Goal: Navigation & Orientation: Find specific page/section

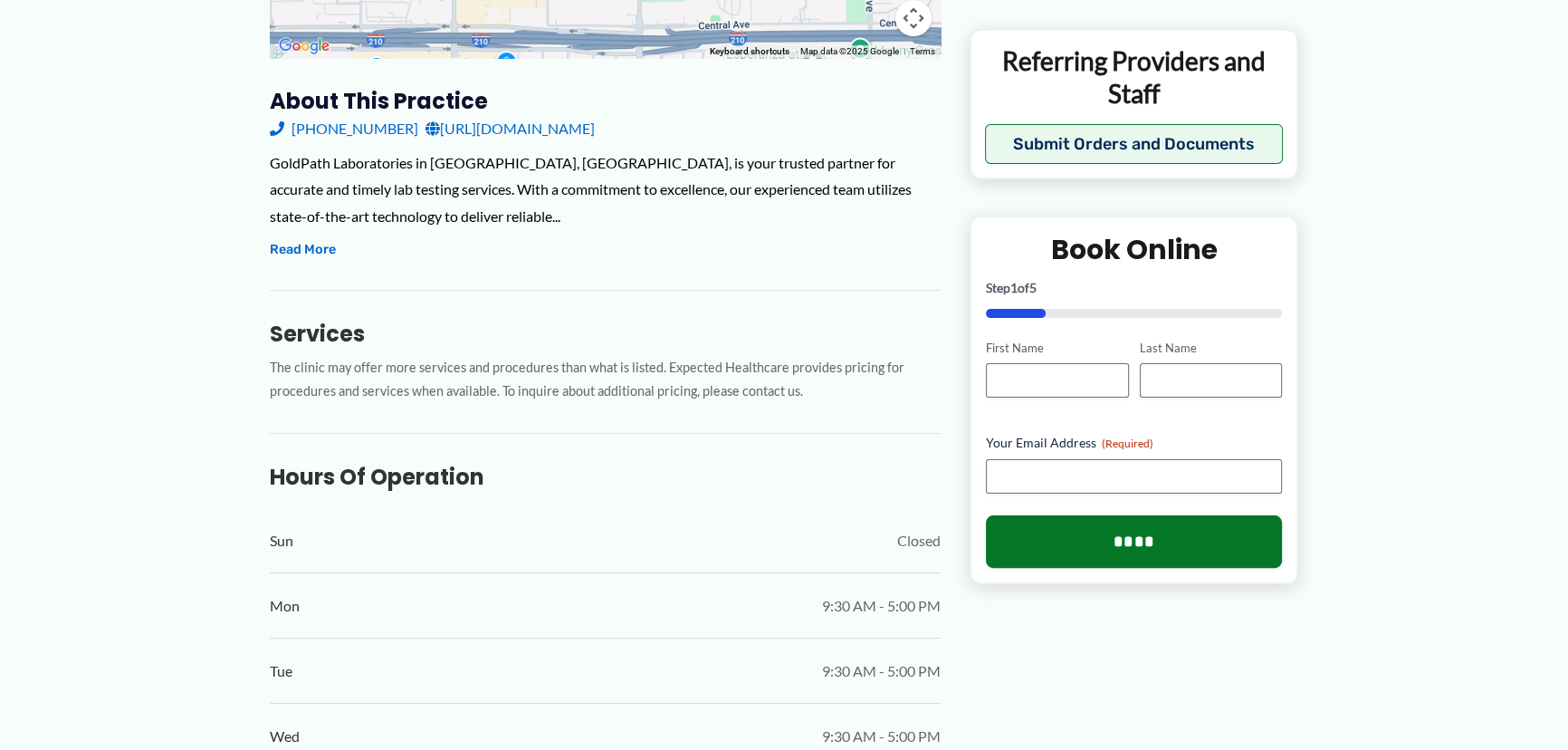
scroll to position [555, 0]
click at [310, 262] on button "Read More" at bounding box center [302, 251] width 66 height 22
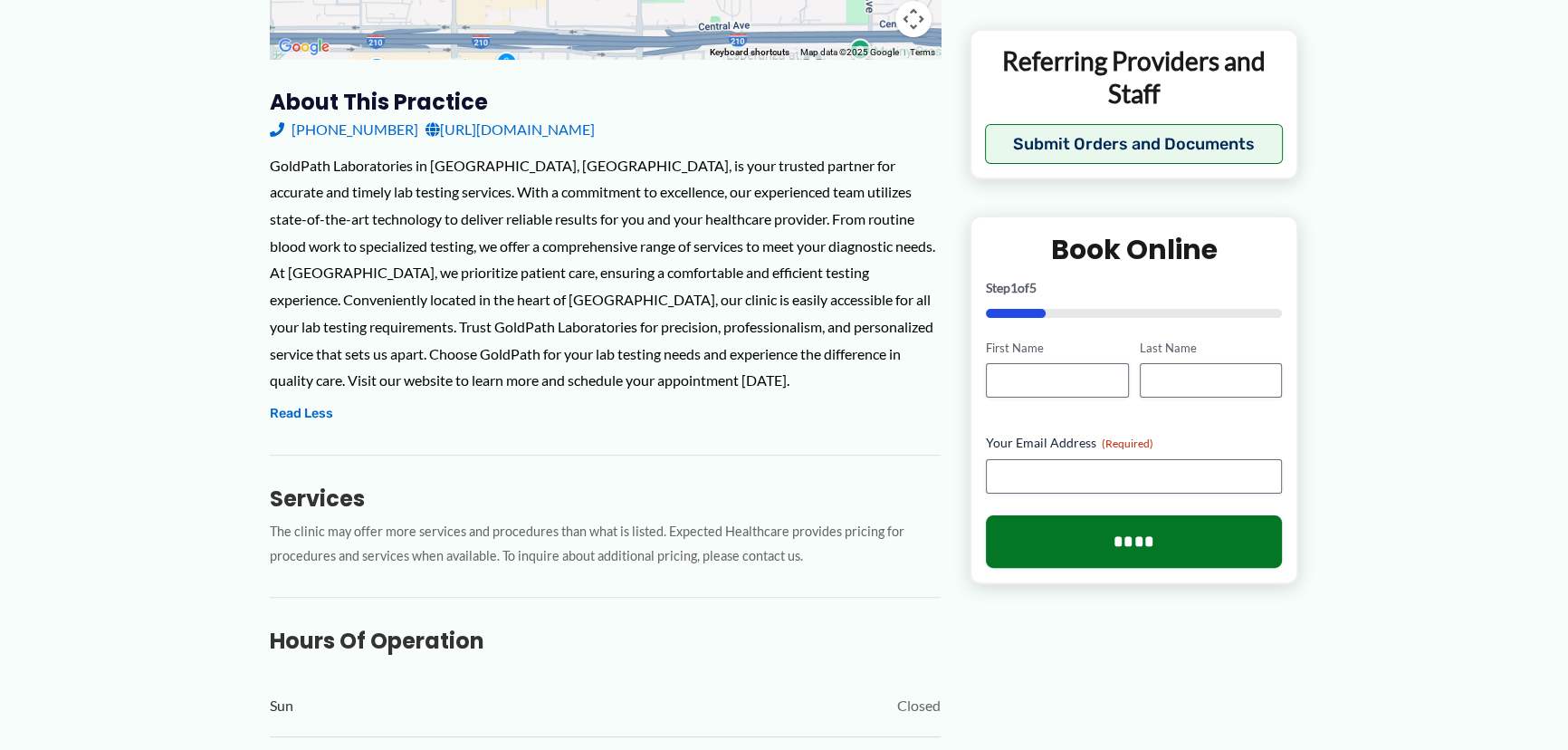
click at [555, 143] on link "[URL][DOMAIN_NAME]" at bounding box center [510, 129] width 169 height 27
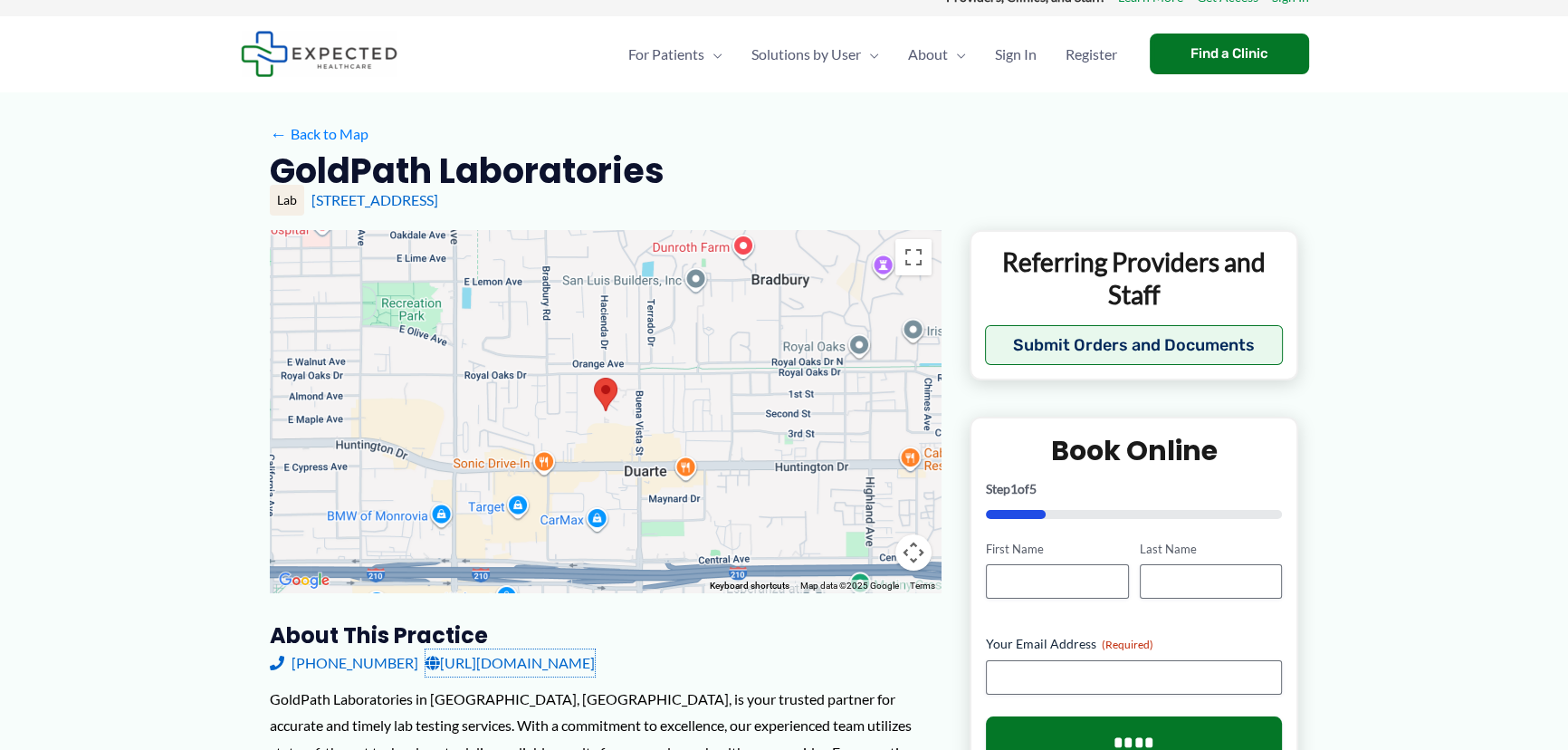
scroll to position [0, 0]
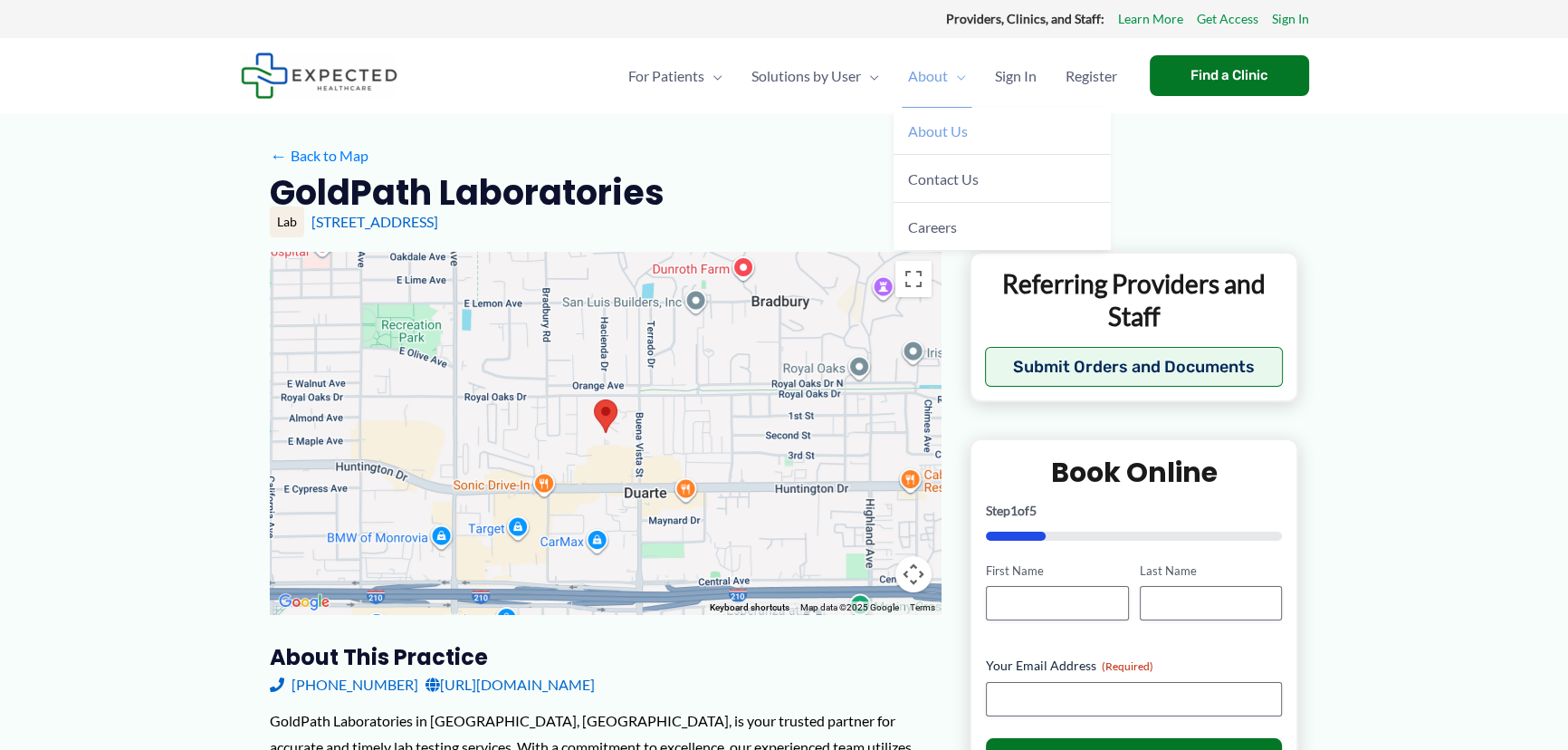
click at [908, 140] on span "About Us" at bounding box center [938, 130] width 60 height 17
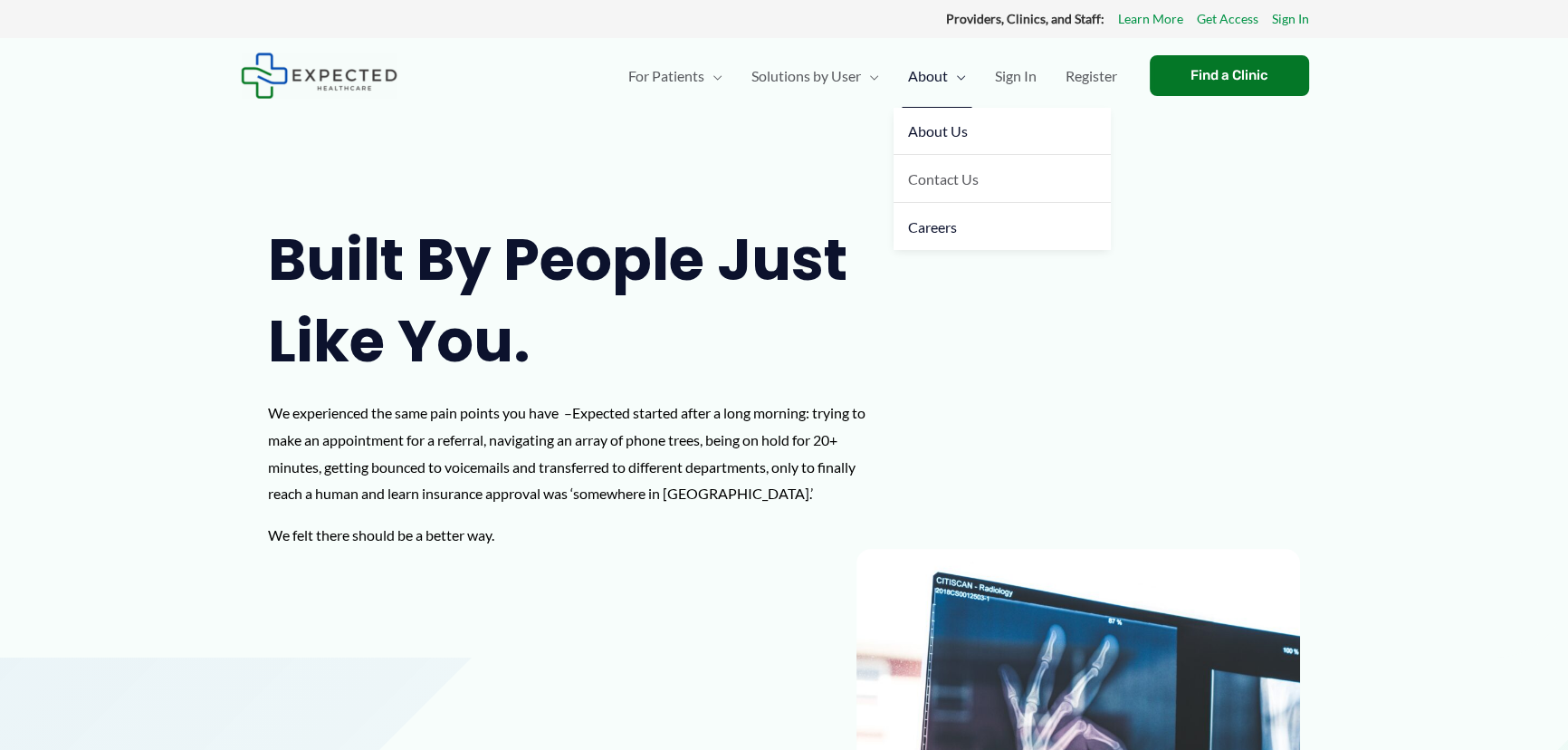
click at [917, 250] on link "Careers" at bounding box center [1002, 226] width 217 height 47
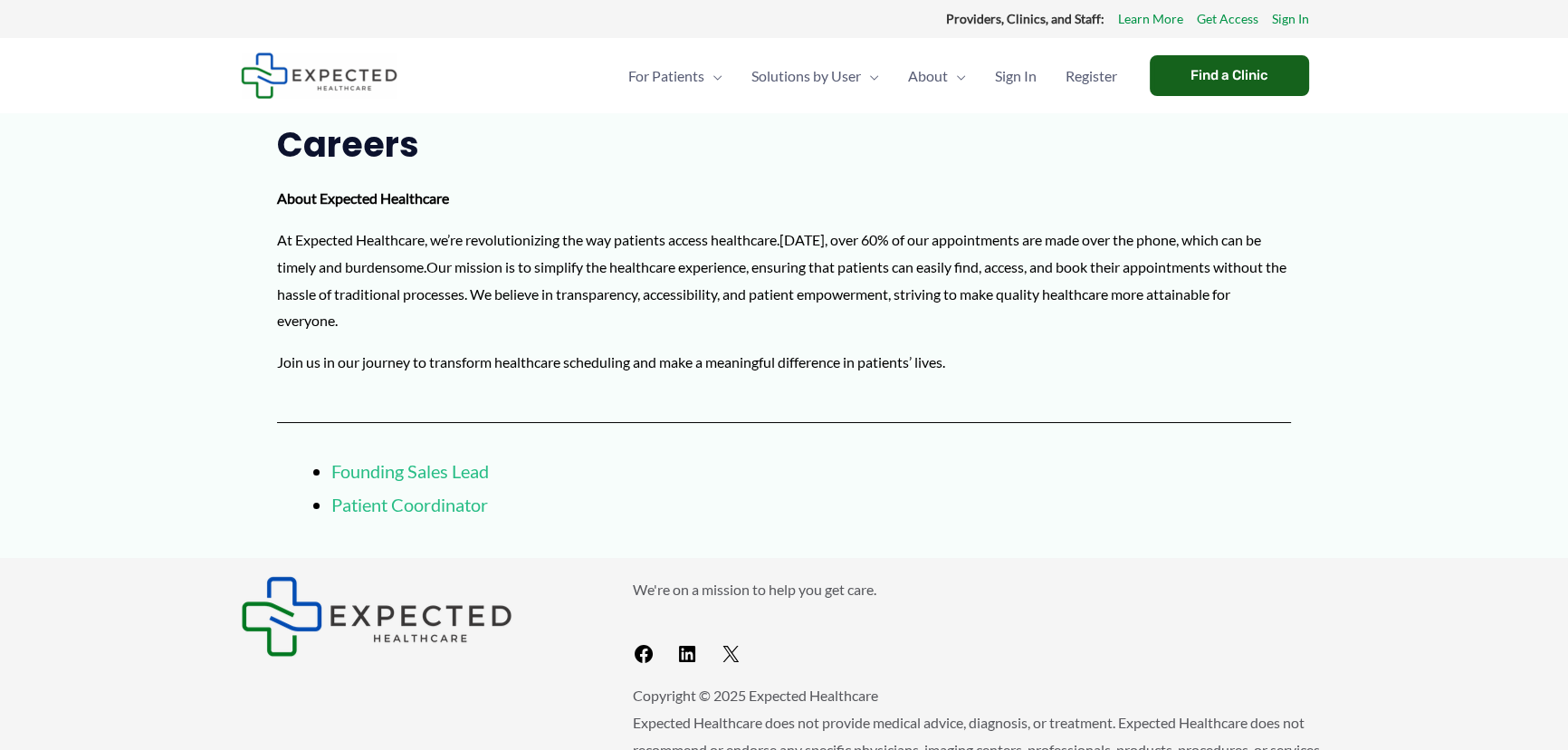
click at [1198, 67] on div "Find a Clinic" at bounding box center [1230, 75] width 160 height 40
